Goal: Task Accomplishment & Management: Use online tool/utility

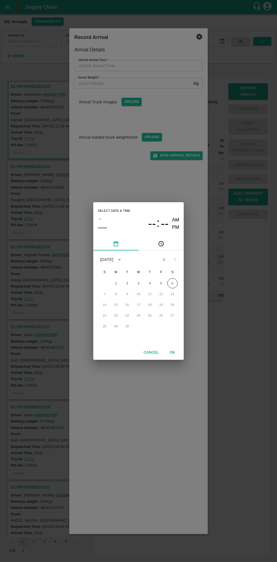
scroll to position [2, 0]
click at [161, 244] on icon "pick time" at bounding box center [162, 244] width 2 height 2
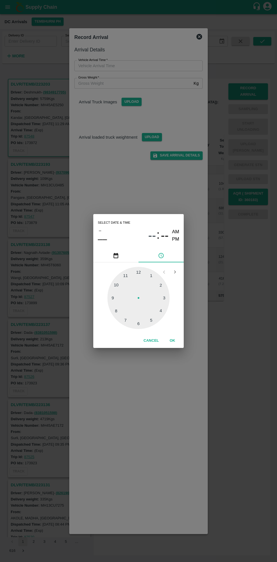
click at [140, 276] on div at bounding box center [138, 298] width 62 height 62
click at [115, 312] on div at bounding box center [138, 298] width 62 height 62
type input "[DATE] 12:40 AM"
click at [179, 340] on button "OK" at bounding box center [172, 341] width 18 height 10
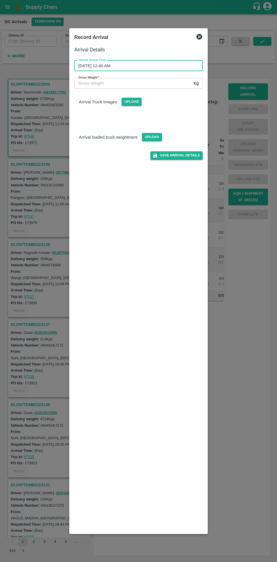
click at [102, 85] on input "Gross Weight   *" at bounding box center [132, 83] width 117 height 11
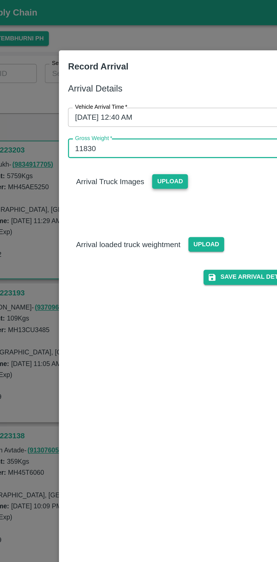
type input "11830"
click at [130, 102] on span "Upload" at bounding box center [131, 102] width 20 height 8
click at [0, 0] on input "Upload" at bounding box center [0, 0] width 0 height 0
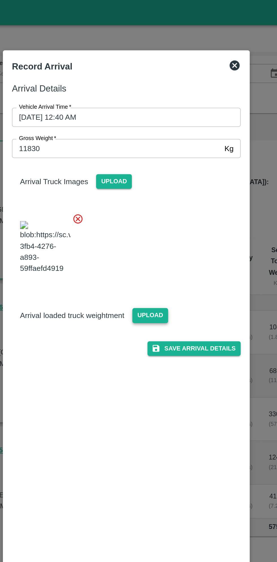
click at [152, 181] on span "Upload" at bounding box center [152, 177] width 20 height 8
click at [0, 0] on input "Upload" at bounding box center [0, 0] width 0 height 0
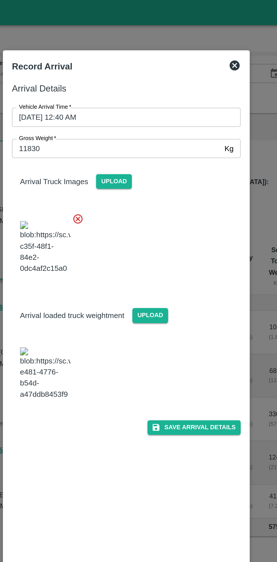
click at [92, 225] on img at bounding box center [93, 210] width 28 height 30
click at [183, 244] on button "Save Arrival Details" at bounding box center [176, 240] width 52 height 8
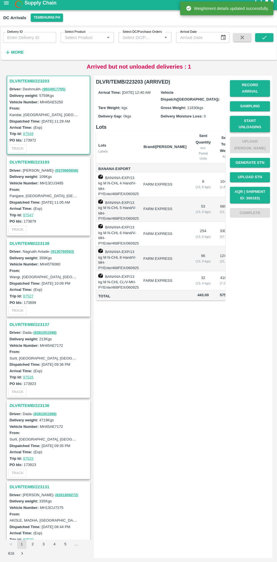
click at [262, 124] on button "Start Unloading" at bounding box center [248, 127] width 40 height 16
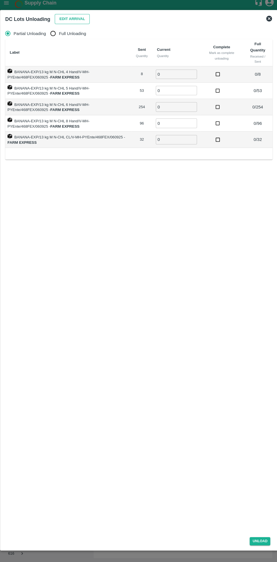
click at [69, 18] on button "Edit Arrival" at bounding box center [72, 23] width 34 height 10
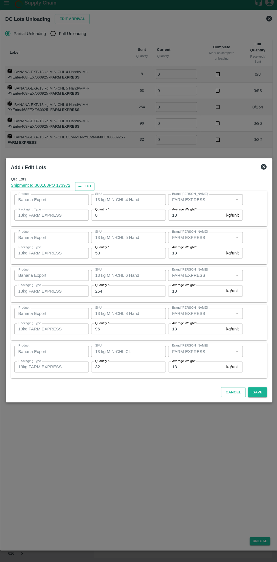
click at [119, 215] on input "8" at bounding box center [128, 216] width 74 height 11
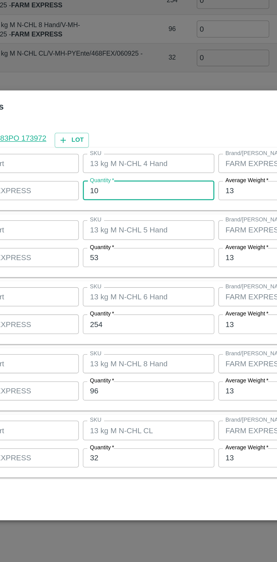
type input "10"
click at [106, 254] on input "53" at bounding box center [128, 254] width 74 height 11
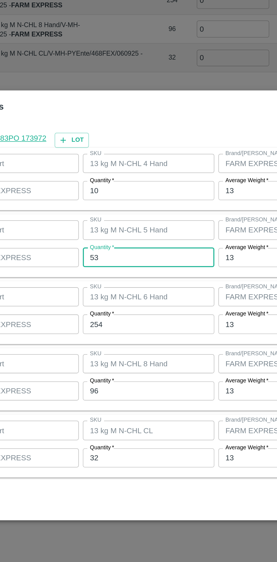
type input "5"
type input "70"
click at [113, 293] on input "254" at bounding box center [128, 291] width 74 height 11
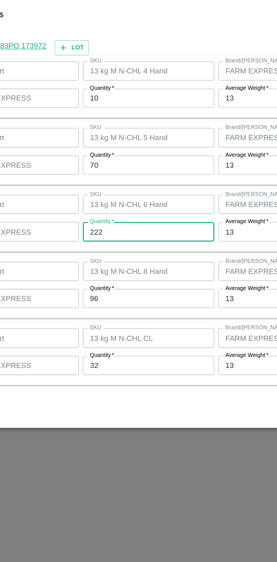
type input "222"
click at [107, 330] on input "96" at bounding box center [128, 329] width 74 height 11
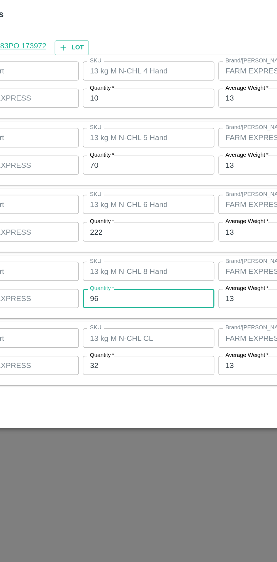
type input "9"
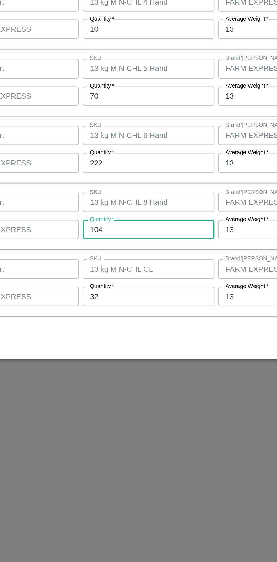
type input "104"
click at [110, 367] on input "32" at bounding box center [128, 366] width 74 height 11
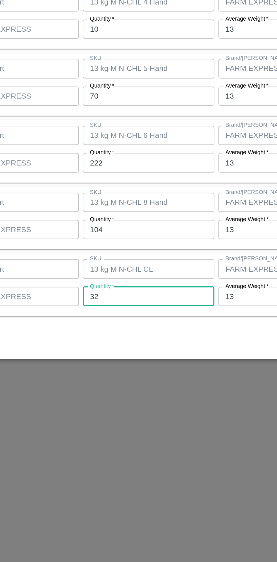
type input "3"
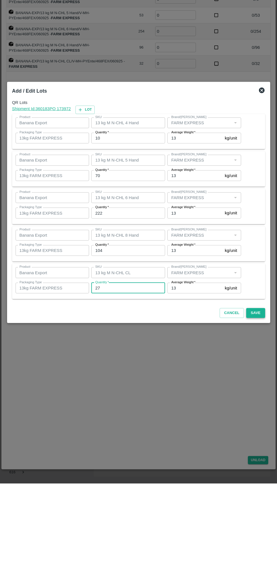
type input "27"
click at [261, 393] on button "Save" at bounding box center [255, 392] width 19 height 10
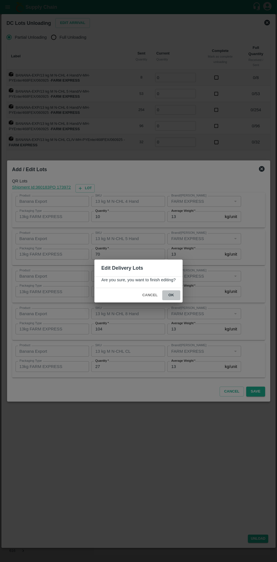
click at [171, 295] on button "ok" at bounding box center [171, 295] width 18 height 10
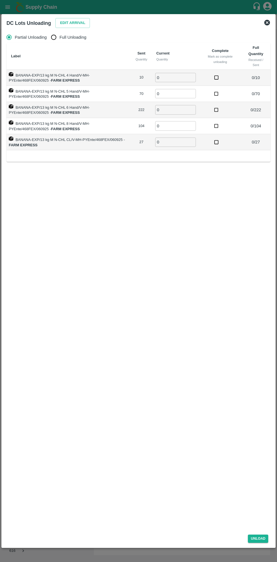
click at [58, 38] on input "Full Unloading" at bounding box center [53, 37] width 11 height 11
radio input "true"
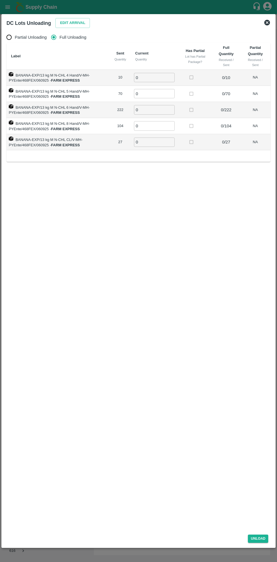
click at [157, 77] on input "0" at bounding box center [154, 77] width 41 height 9
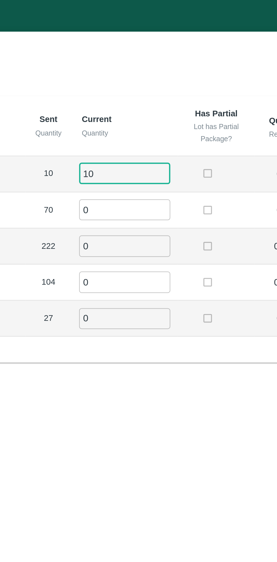
type input "10"
click at [146, 93] on input "0" at bounding box center [154, 93] width 41 height 9
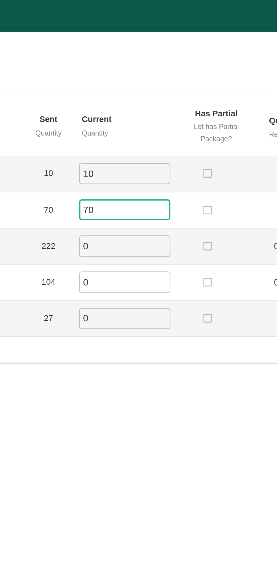
type input "70"
click at [149, 108] on input "0" at bounding box center [154, 109] width 41 height 9
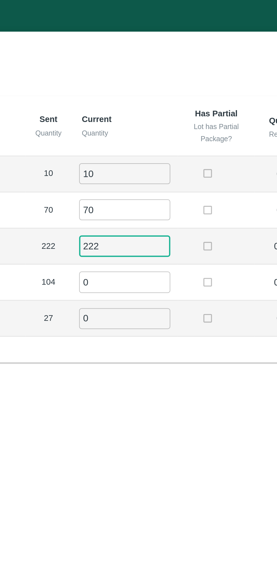
type input "222"
click at [150, 127] on input "0" at bounding box center [154, 125] width 41 height 9
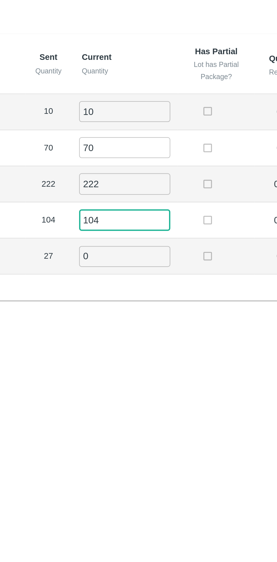
type input "104"
click at [145, 140] on input "0" at bounding box center [154, 142] width 41 height 9
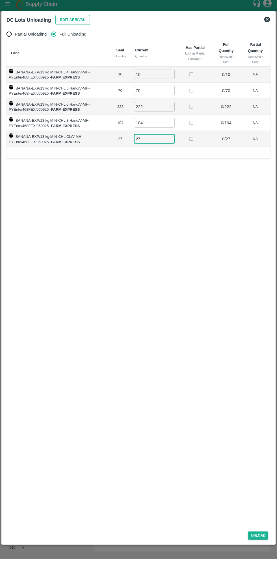
type input "27"
click at [69, 21] on button "Edit Arrival" at bounding box center [72, 23] width 34 height 10
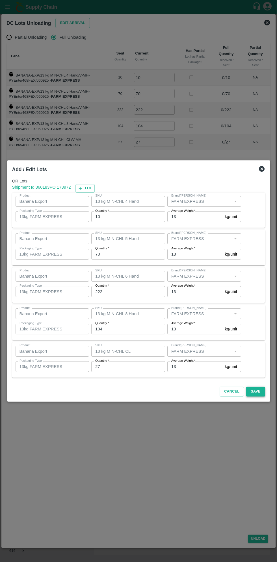
click at [256, 391] on button "Save" at bounding box center [255, 392] width 19 height 10
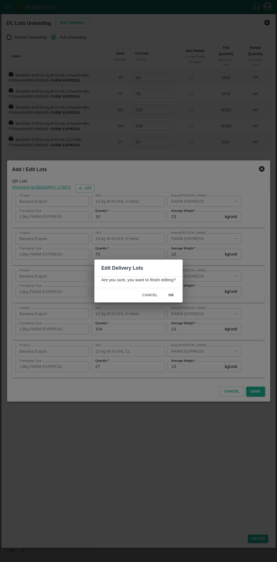
click at [170, 295] on button "ok" at bounding box center [171, 295] width 18 height 10
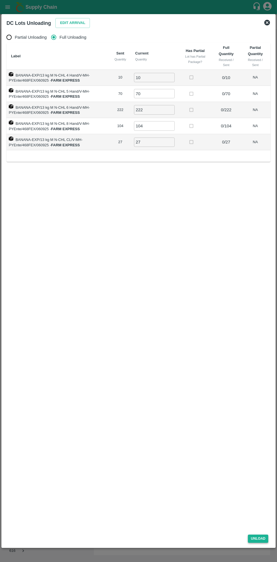
click at [261, 538] on button "Unload" at bounding box center [258, 539] width 20 height 8
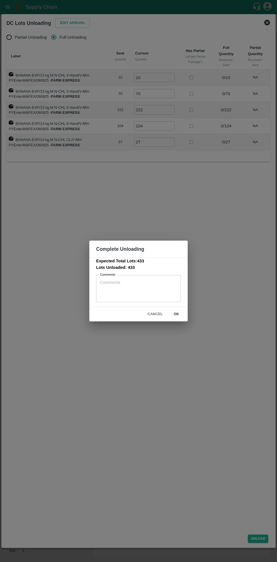
click at [135, 297] on textarea "Comments" at bounding box center [138, 289] width 77 height 18
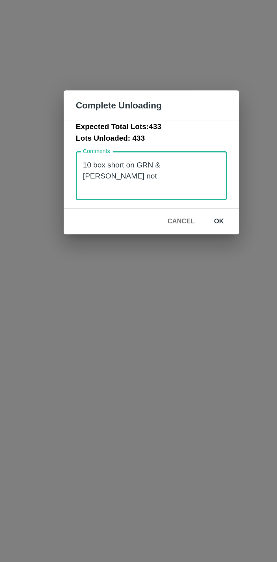
click at [141, 281] on textarea "10 box short on GRN & [PERSON_NAME] not" at bounding box center [138, 289] width 77 height 18
click at [138, 284] on textarea "10 box short on GRN & [PERSON_NAME] not" at bounding box center [138, 289] width 77 height 18
click at [113, 289] on textarea "10 box short on Transfer not & [PERSON_NAME] not" at bounding box center [138, 289] width 77 height 18
type textarea "10 box short on Transfer not & [PERSON_NAME] not matched"
click at [177, 317] on button "ok" at bounding box center [176, 314] width 18 height 10
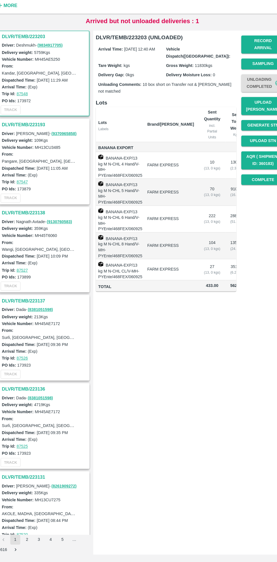
scroll to position [0, 0]
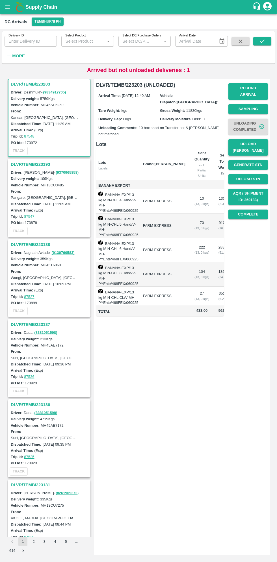
click at [256, 141] on button "Upload [PERSON_NAME]" at bounding box center [248, 147] width 40 height 16
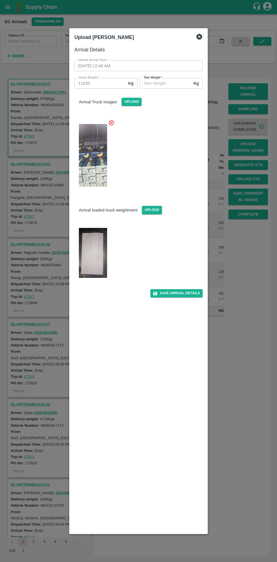
click at [164, 83] on input "[PERSON_NAME]   *" at bounding box center [166, 83] width 52 height 11
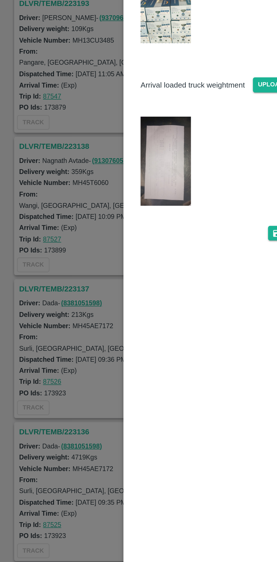
click at [92, 257] on img at bounding box center [93, 253] width 28 height 50
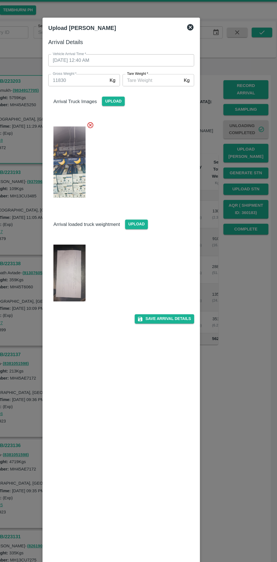
click at [163, 82] on input "[PERSON_NAME]   *" at bounding box center [166, 83] width 52 height 11
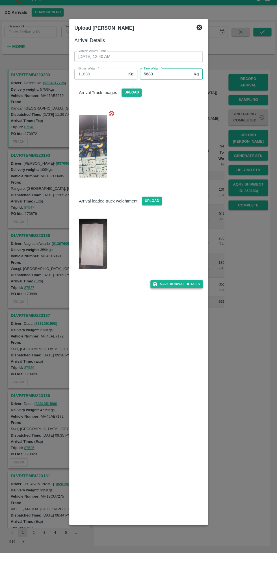
type input "5680"
click at [182, 293] on button "Save Arrival Details" at bounding box center [176, 293] width 52 height 8
